Goal: Task Accomplishment & Management: Complete application form

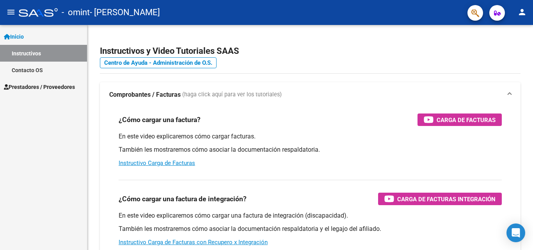
click at [56, 87] on span "Prestadores / Proveedores" at bounding box center [39, 87] width 71 height 9
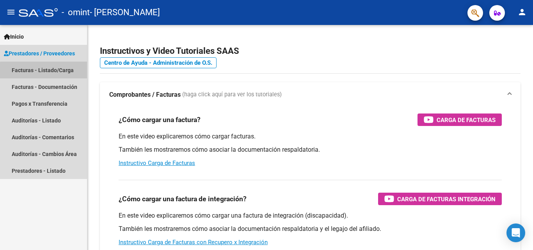
click at [47, 73] on link "Facturas - Listado/Carga" at bounding box center [43, 70] width 87 height 17
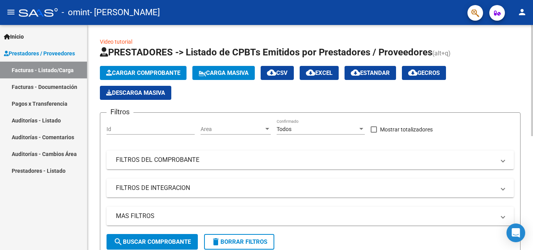
click at [158, 73] on span "Cargar Comprobante" at bounding box center [143, 72] width 74 height 7
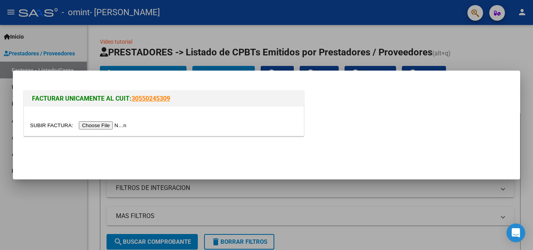
click at [103, 127] on input "file" at bounding box center [79, 125] width 99 height 8
click at [120, 127] on input "file" at bounding box center [79, 125] width 99 height 8
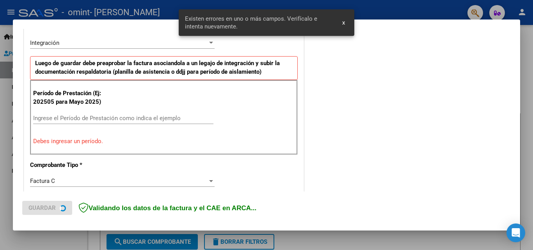
scroll to position [191, 0]
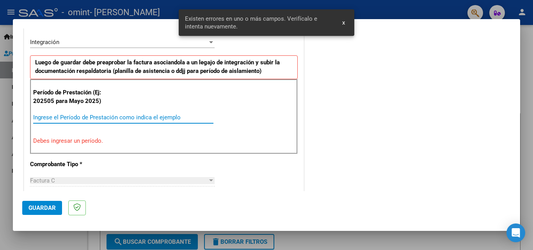
click at [103, 116] on input "Ingrese el Período de Prestación como indica el ejemplo" at bounding box center [123, 117] width 180 height 7
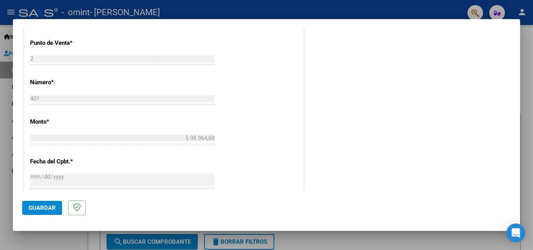
type input "202509"
click at [142, 132] on div "$ 98.964,88 Ingresar el monto" at bounding box center [122, 138] width 184 height 12
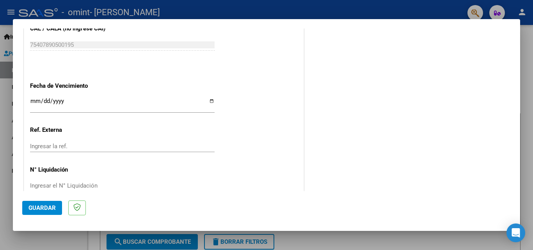
scroll to position [524, 0]
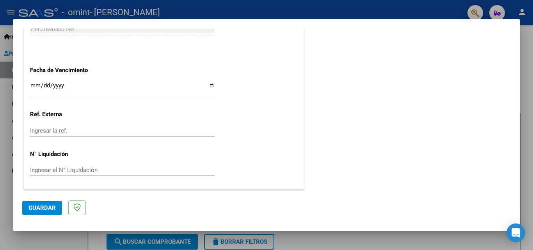
click at [34, 86] on input "Ingresar la fecha" at bounding box center [122, 88] width 184 height 12
click at [37, 87] on input "Ingresar la fecha" at bounding box center [122, 88] width 184 height 12
click at [34, 86] on input "Ingresar la fecha" at bounding box center [122, 88] width 184 height 12
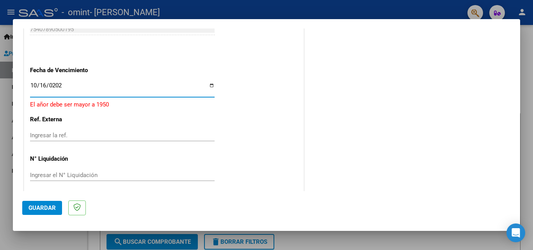
type input "[DATE]"
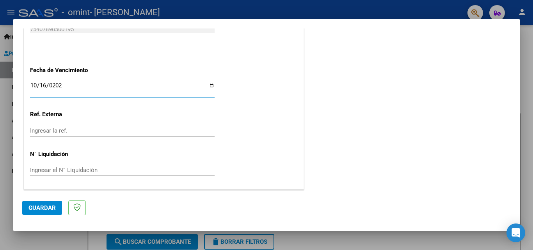
click at [48, 212] on button "Guardar" at bounding box center [42, 208] width 40 height 14
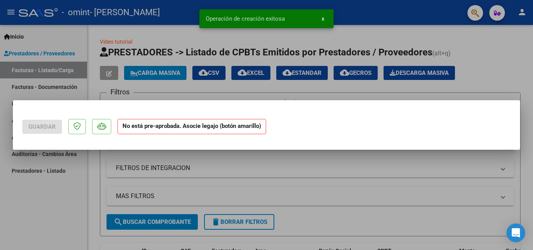
scroll to position [0, 0]
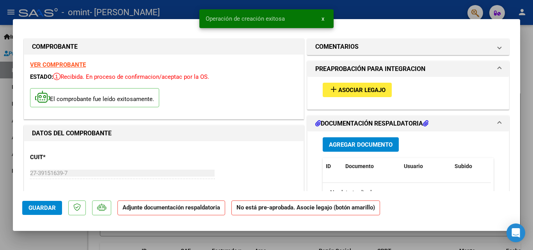
click at [361, 145] on span "Agregar Documento" at bounding box center [361, 144] width 64 height 7
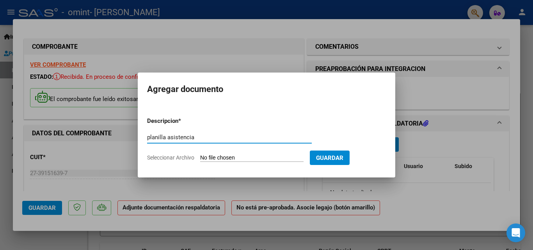
type input "planilla asistencia"
click at [298, 155] on input "Seleccionar Archivo" at bounding box center [251, 157] width 103 height 7
type input "C:\fakepath\Planilla de asistencia 09.2025 [PERSON_NAME].pdf"
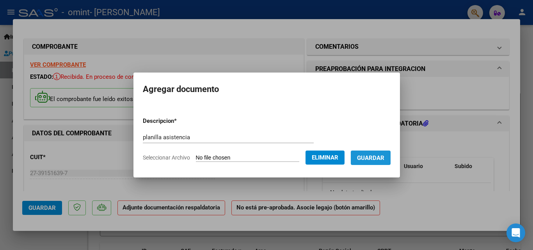
click at [375, 156] on span "Guardar" at bounding box center [370, 157] width 27 height 7
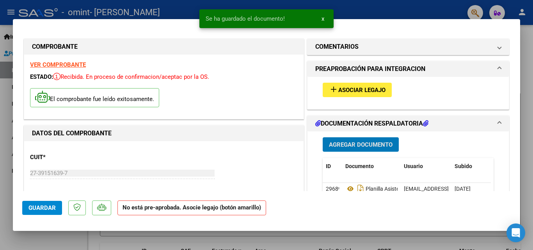
click at [40, 211] on span "Guardar" at bounding box center [41, 207] width 27 height 7
click at [526, 71] on div at bounding box center [266, 125] width 533 height 250
type input "$ 0,00"
